Goal: Task Accomplishment & Management: Use online tool/utility

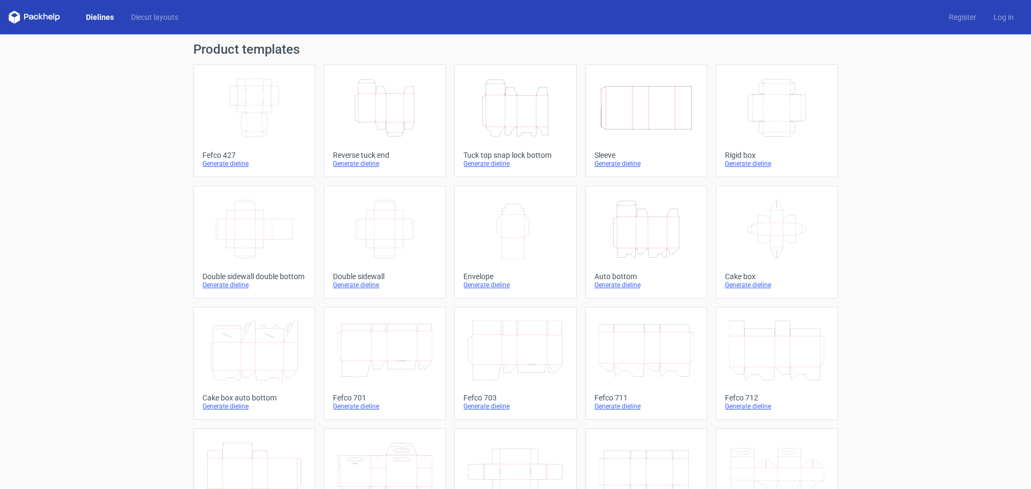
click at [527, 121] on icon "Height Depth Width" at bounding box center [515, 108] width 95 height 60
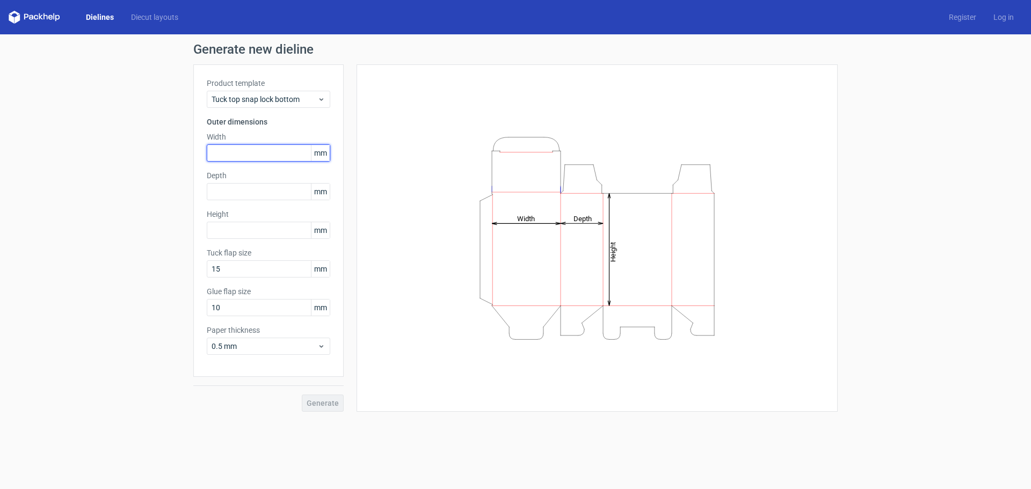
click at [257, 149] on input "text" at bounding box center [268, 152] width 123 height 17
type input "155"
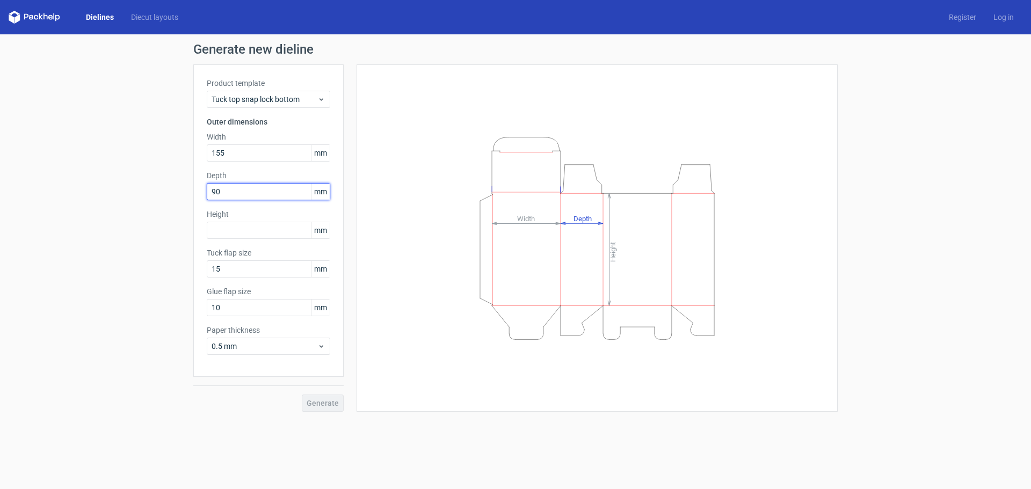
type input "90"
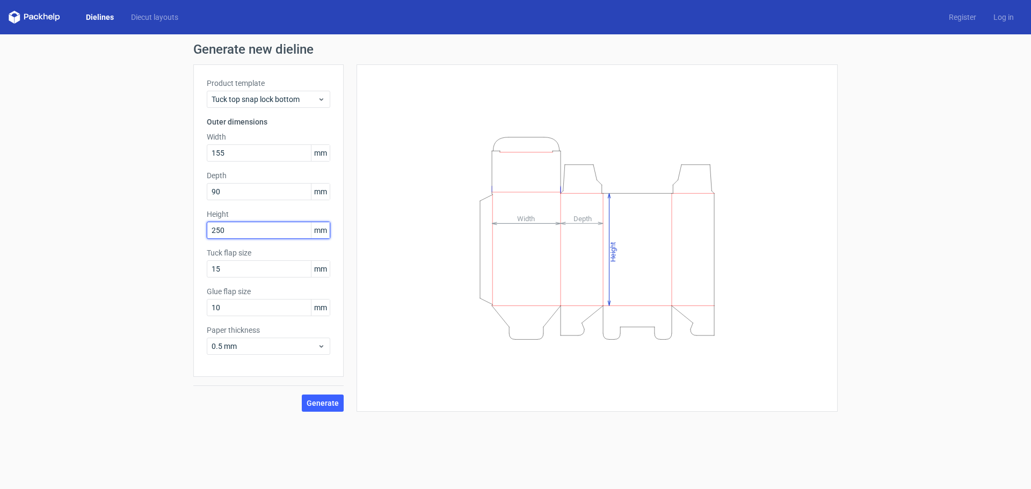
type input "250"
click at [302, 395] on button "Generate" at bounding box center [323, 403] width 42 height 17
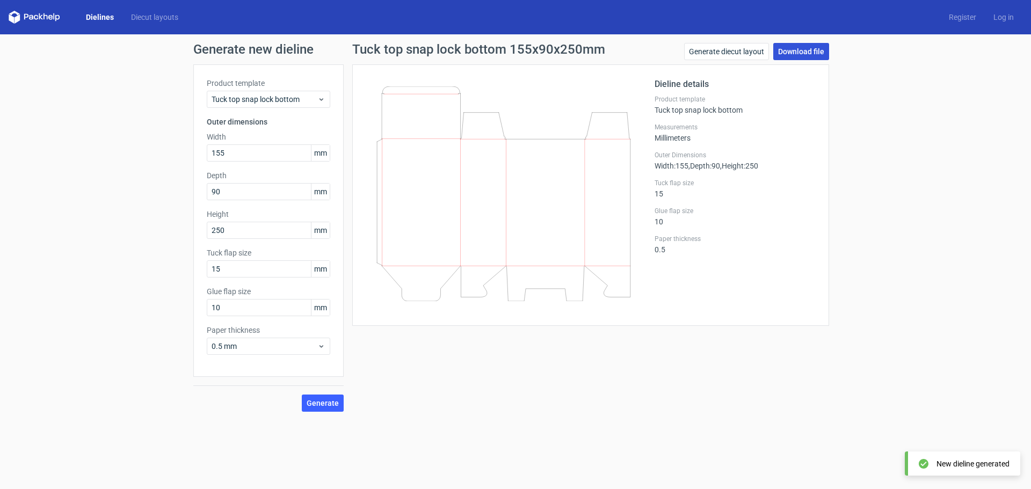
click at [794, 48] on link "Download file" at bounding box center [801, 51] width 56 height 17
